Goal: Information Seeking & Learning: Learn about a topic

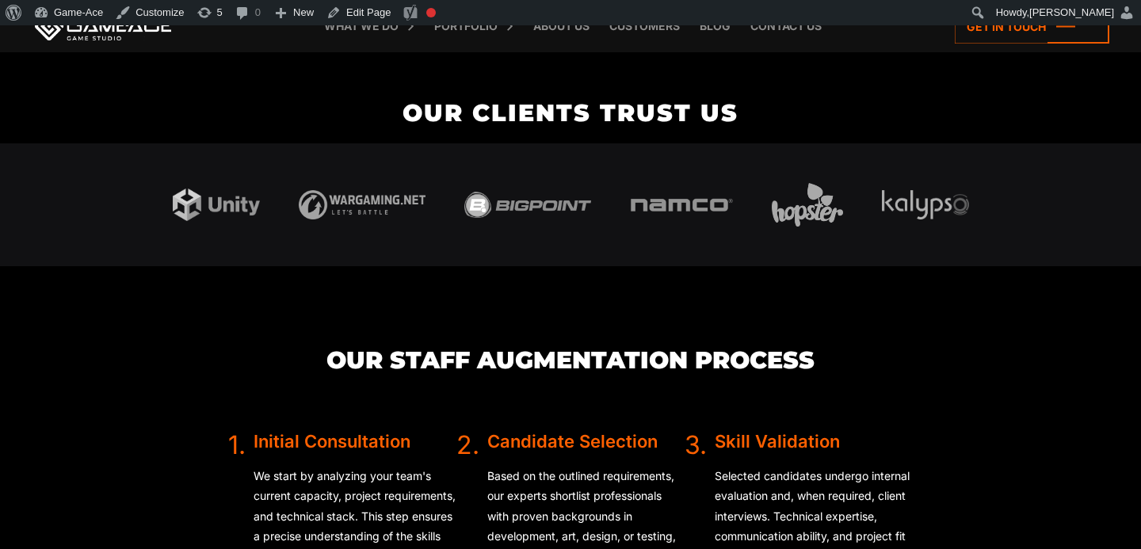
scroll to position [3301, 0]
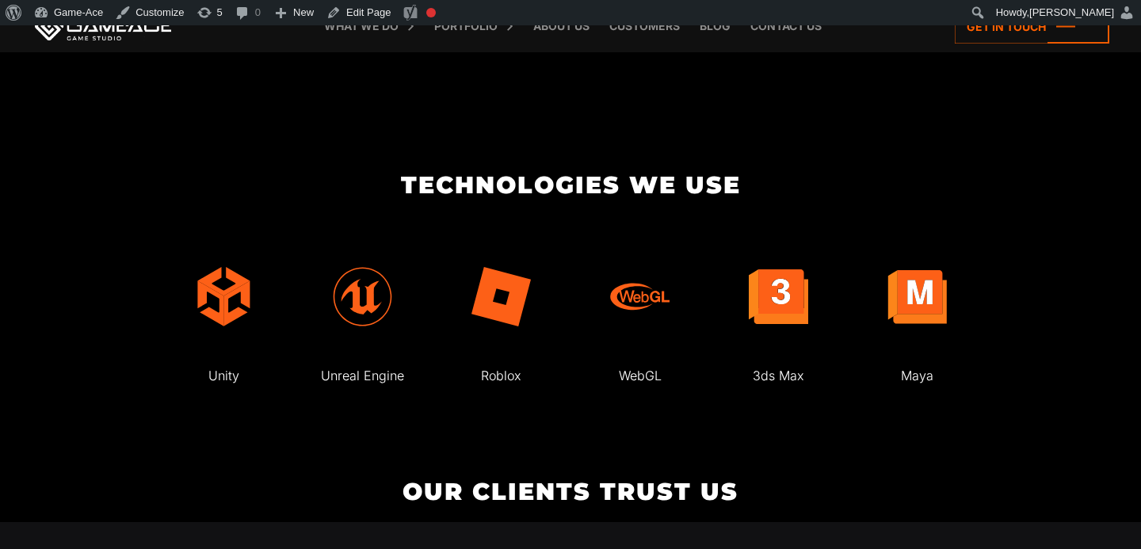
scroll to position [2913, 0]
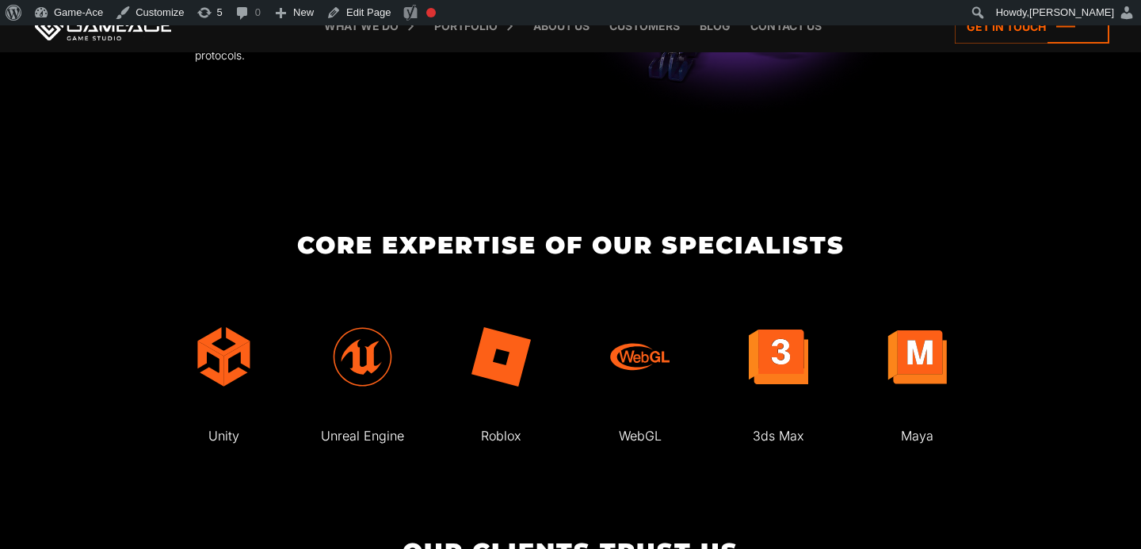
scroll to position [2967, 0]
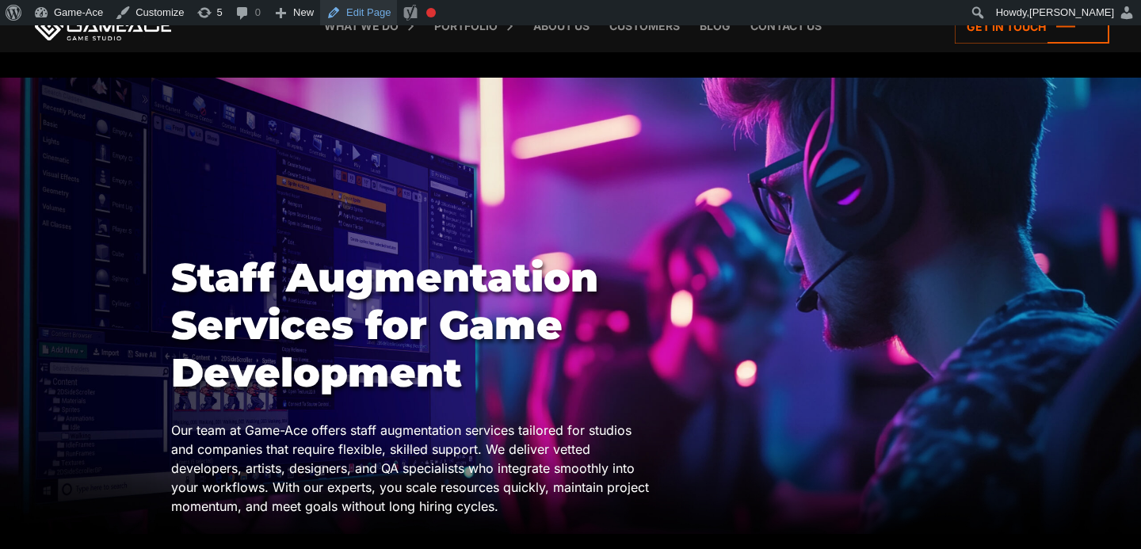
click at [367, 16] on link "Edit Page" at bounding box center [358, 12] width 77 height 25
click at [379, 150] on div at bounding box center [570, 306] width 1141 height 456
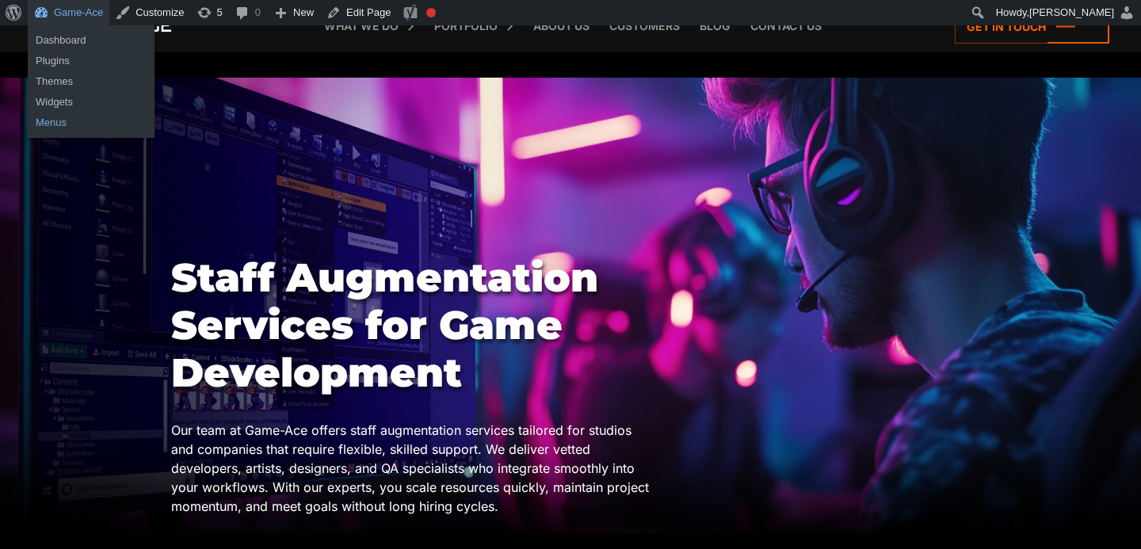
click at [58, 123] on link "Menus" at bounding box center [91, 123] width 127 height 21
click at [64, 123] on link "Menus" at bounding box center [91, 123] width 127 height 21
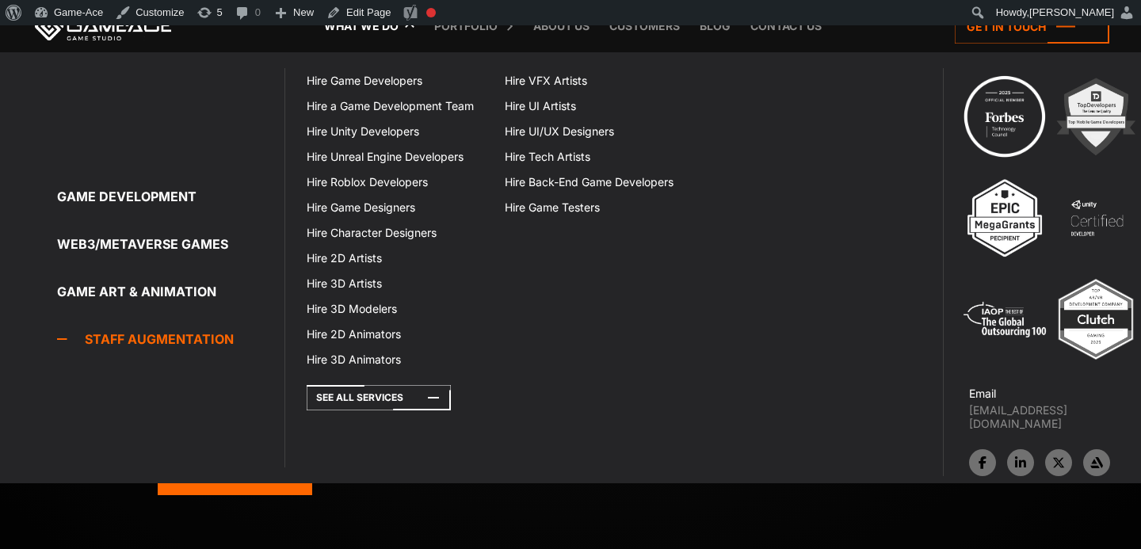
click at [156, 341] on link "Staff Augmentation" at bounding box center [170, 339] width 227 height 32
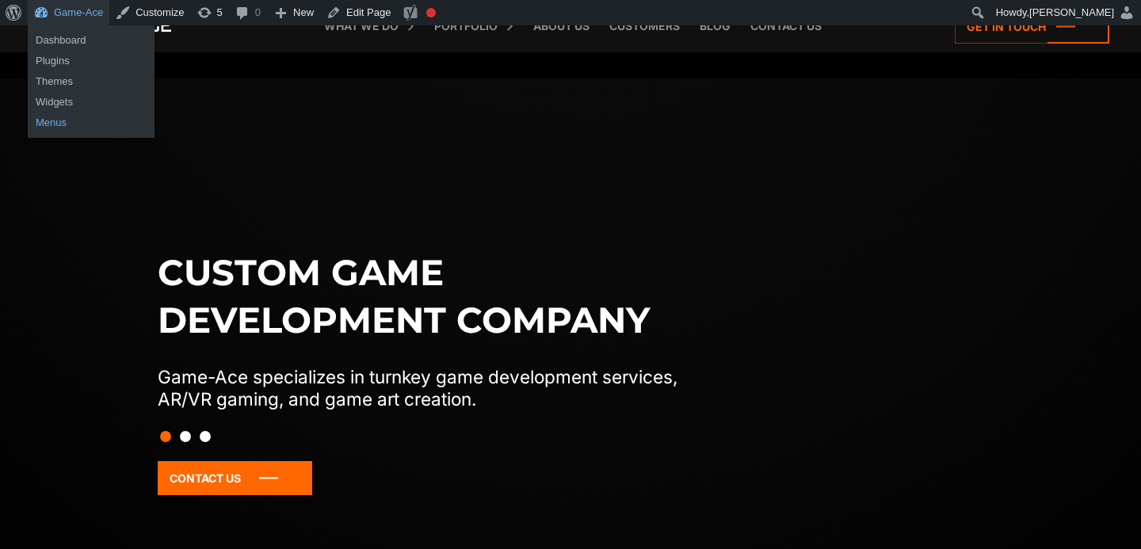
click at [54, 124] on link "Menus" at bounding box center [91, 123] width 127 height 21
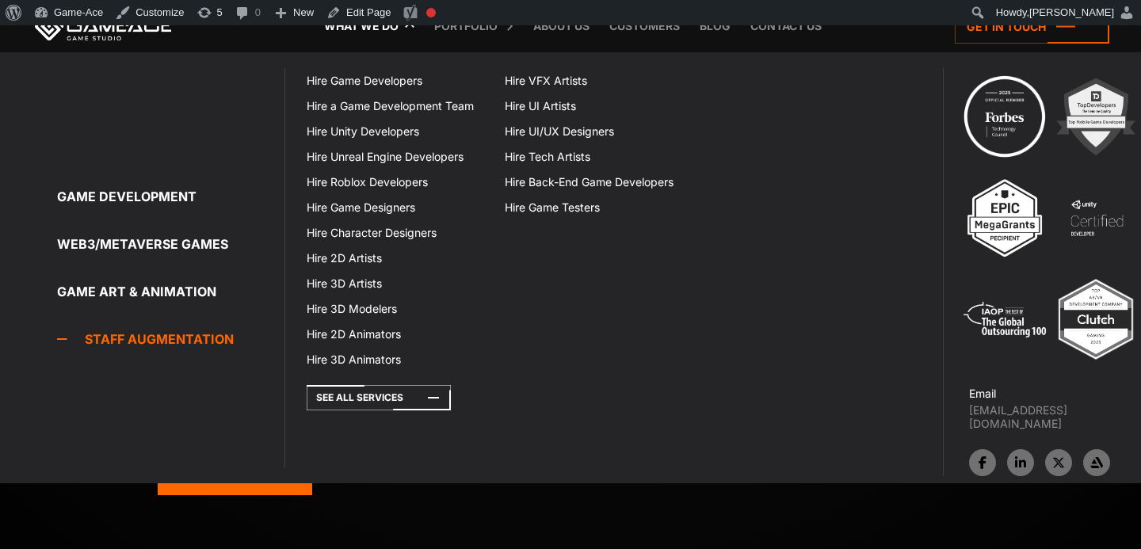
click at [181, 343] on link "Staff Augmentation" at bounding box center [170, 339] width 227 height 32
click at [181, 331] on link "Staff Augmentation" at bounding box center [170, 339] width 227 height 32
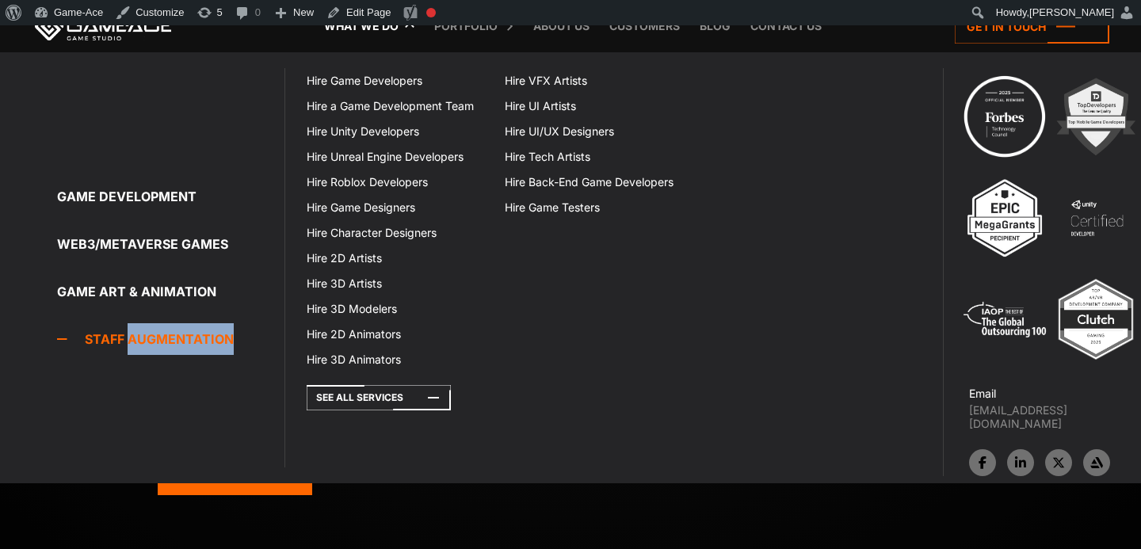
click at [99, 332] on link "Staff Augmentation" at bounding box center [170, 339] width 227 height 32
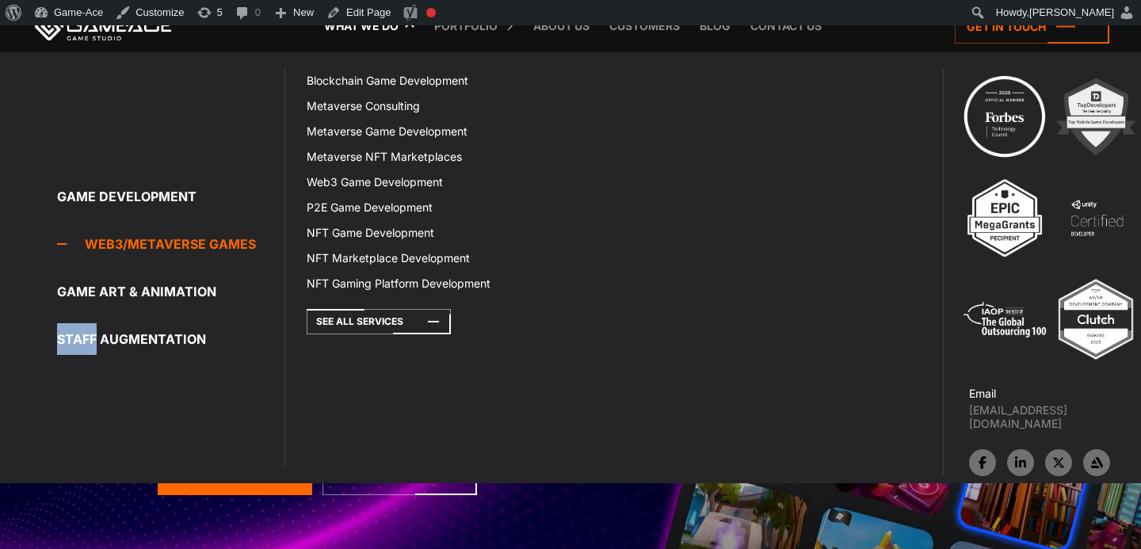
click at [106, 246] on link "Web3/Metaverse Games" at bounding box center [170, 244] width 227 height 32
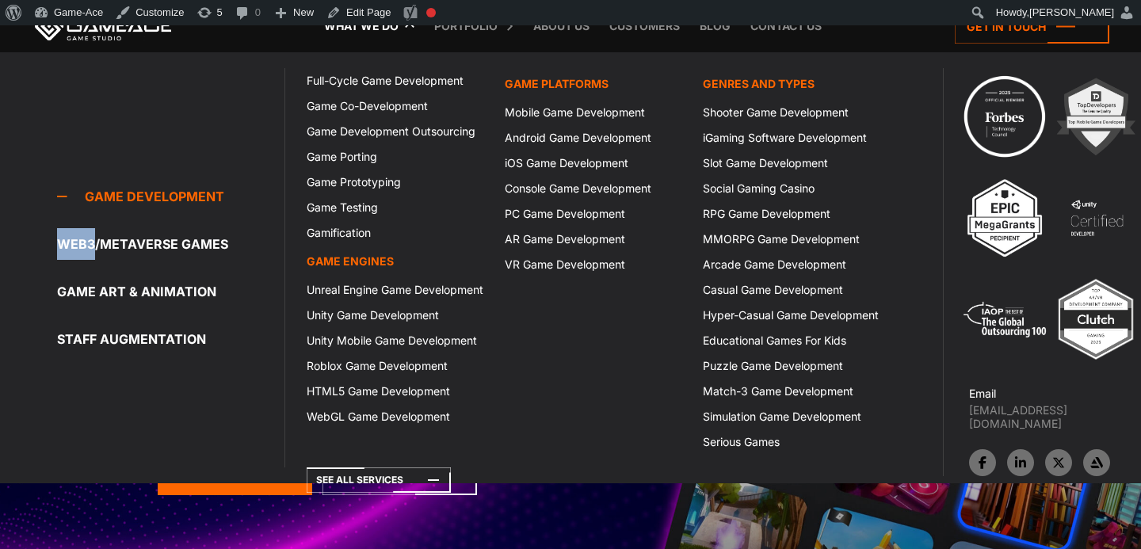
click at [121, 192] on link "Game development" at bounding box center [170, 197] width 227 height 32
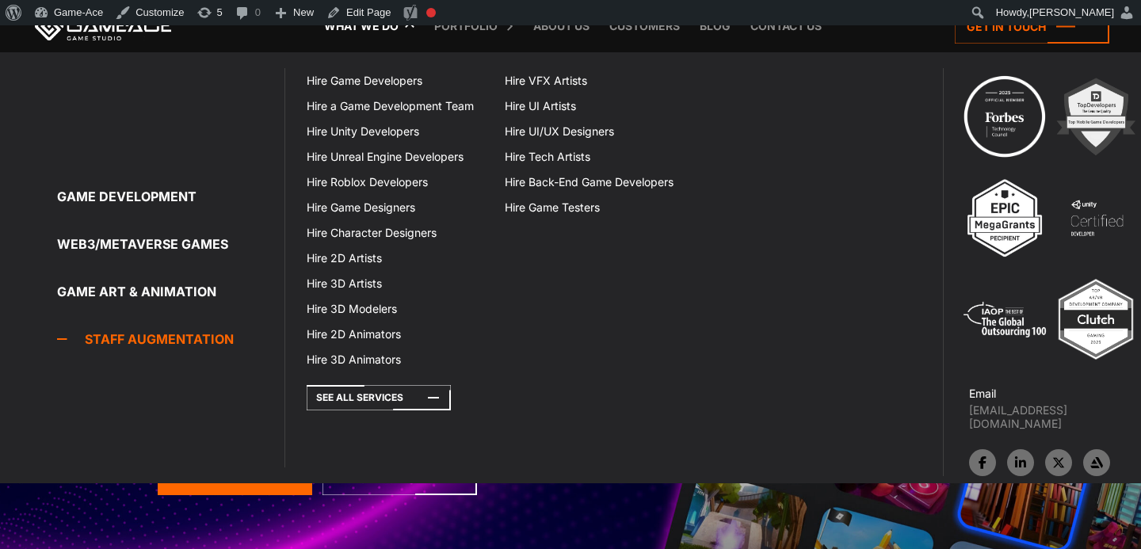
click at [151, 341] on link "Staff Augmentation" at bounding box center [170, 339] width 227 height 32
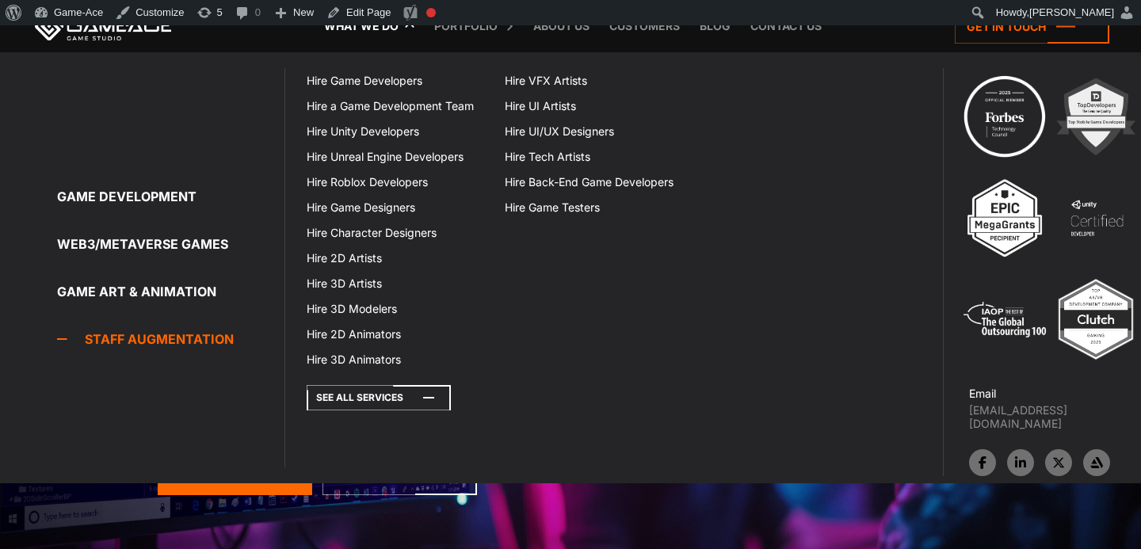
click at [376, 397] on icon at bounding box center [379, 397] width 144 height 25
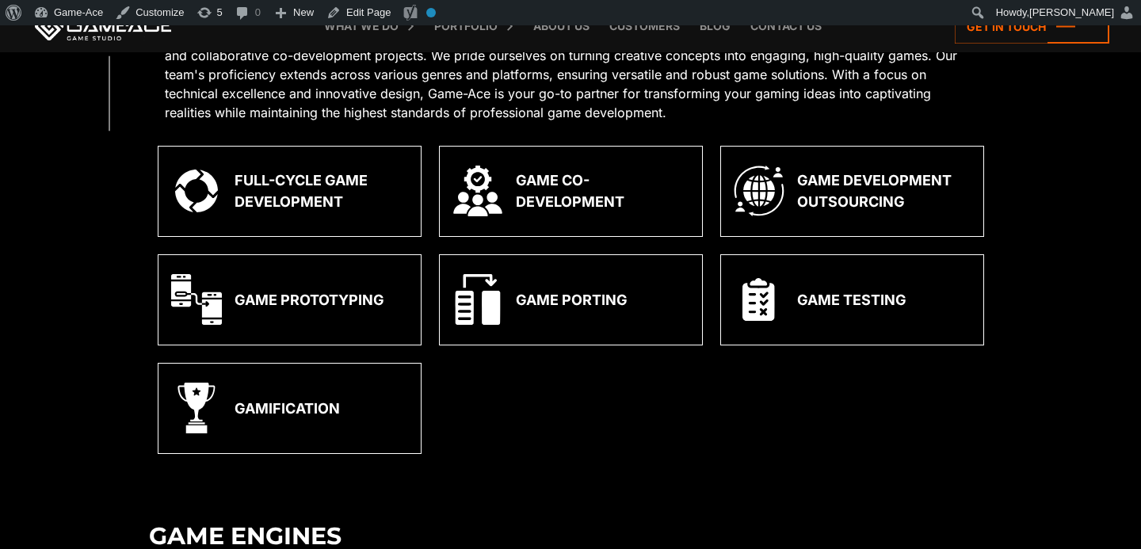
scroll to position [544, 0]
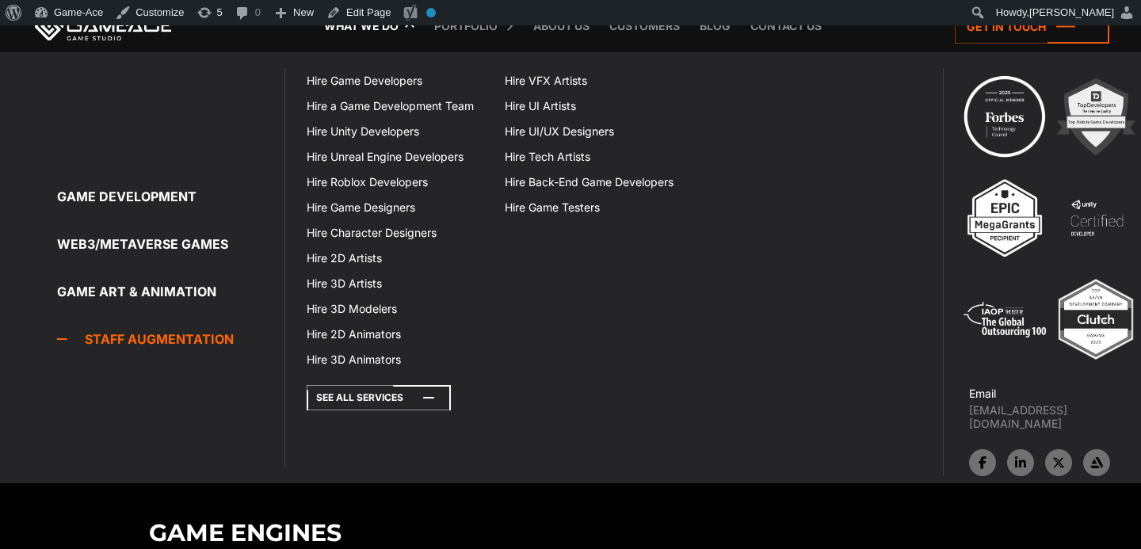
click at [343, 398] on icon at bounding box center [379, 397] width 144 height 25
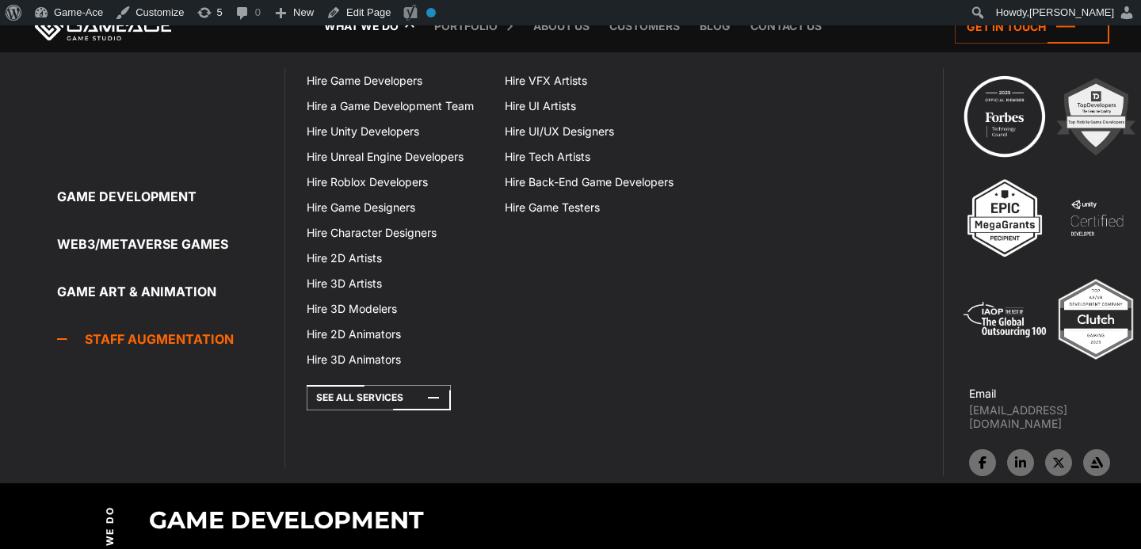
click at [200, 337] on link "Staff Augmentation" at bounding box center [170, 339] width 227 height 32
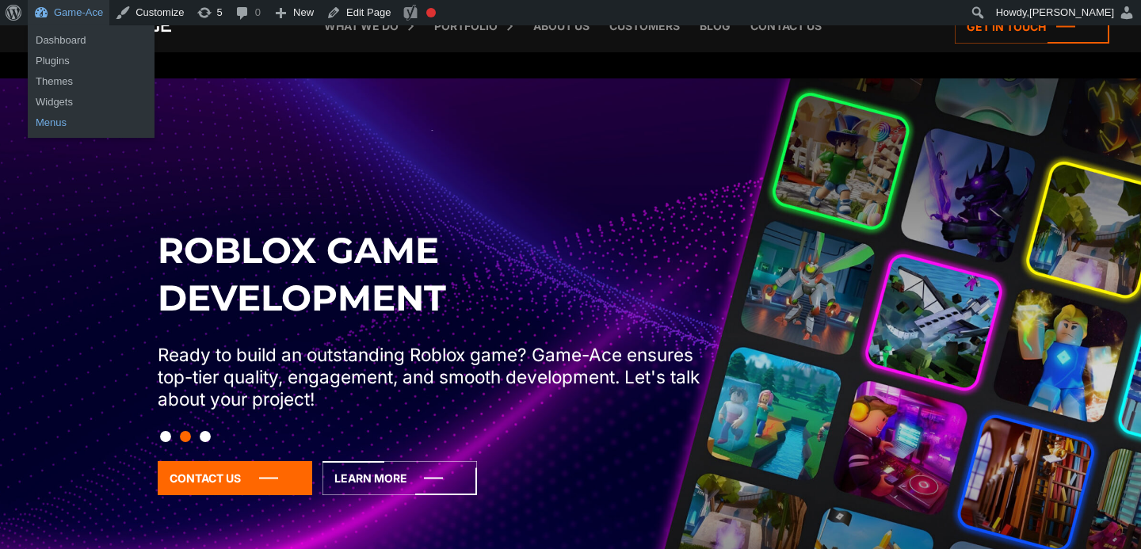
click at [60, 121] on link "Menus" at bounding box center [91, 123] width 127 height 21
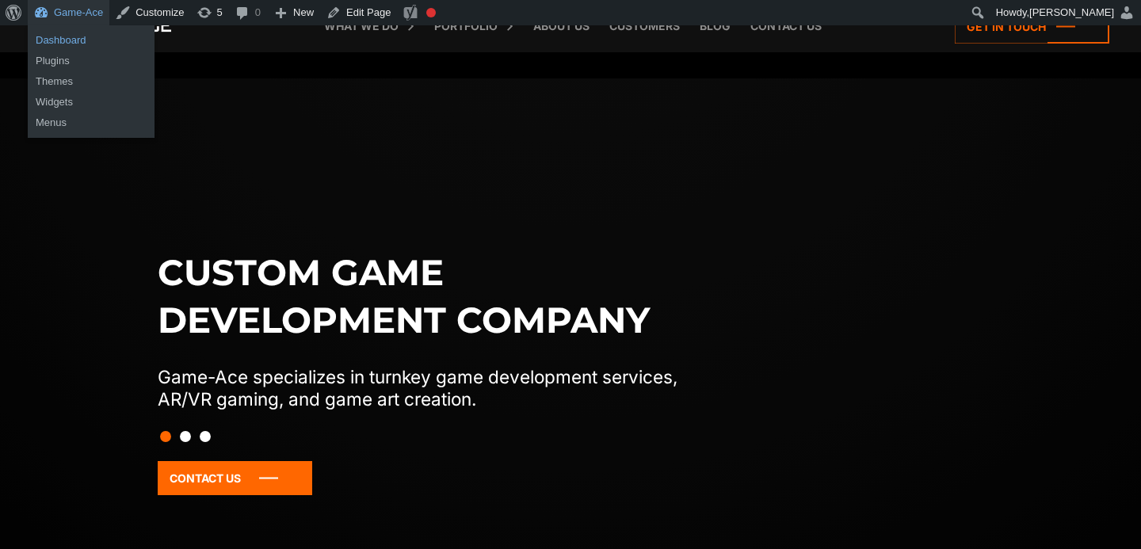
click at [78, 40] on link "Dashboard" at bounding box center [91, 40] width 127 height 21
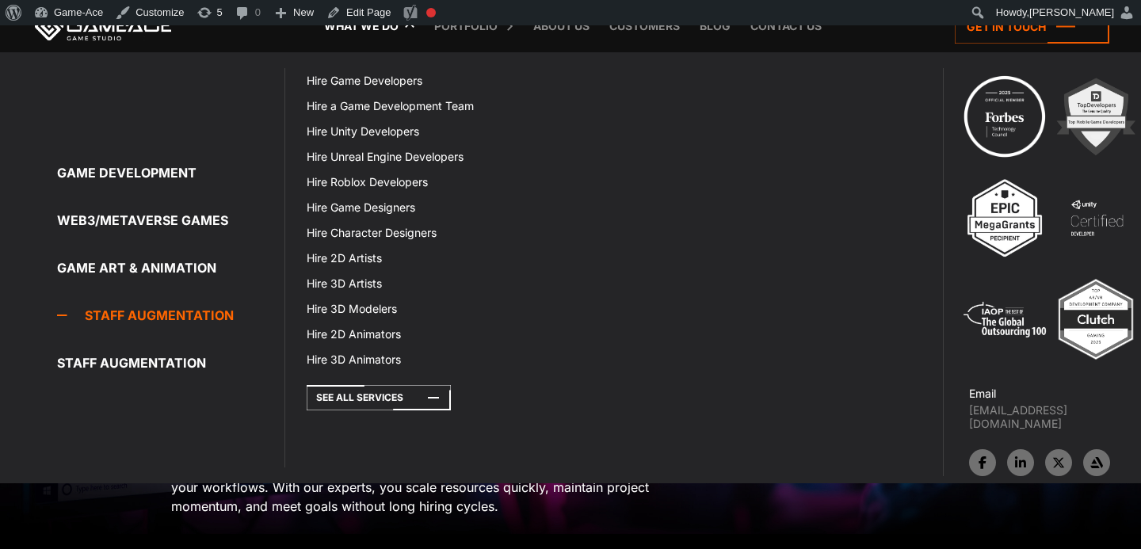
click at [199, 318] on link "Staff Augmentation" at bounding box center [170, 316] width 227 height 32
